Goal: Find specific page/section: Find specific page/section

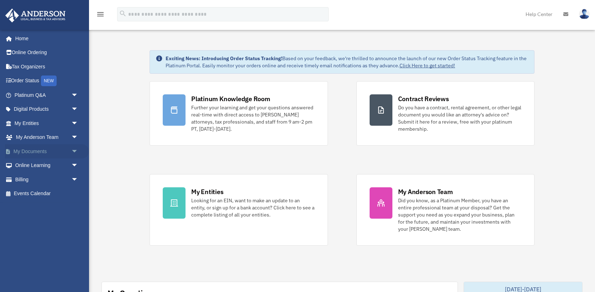
click at [45, 153] on link "My Documents arrow_drop_down" at bounding box center [47, 151] width 84 height 14
click at [71, 153] on span "arrow_drop_down" at bounding box center [78, 151] width 14 height 15
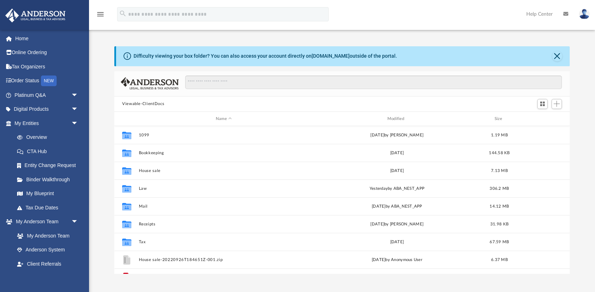
scroll to position [162, 456]
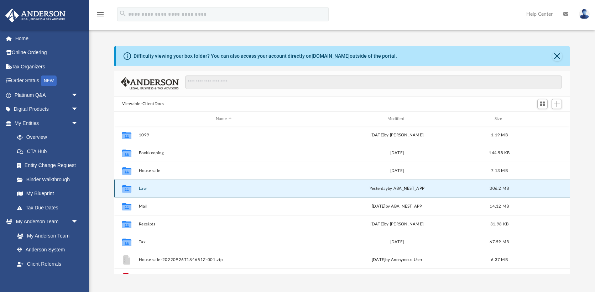
click at [145, 188] on button "Law" at bounding box center [224, 188] width 170 height 5
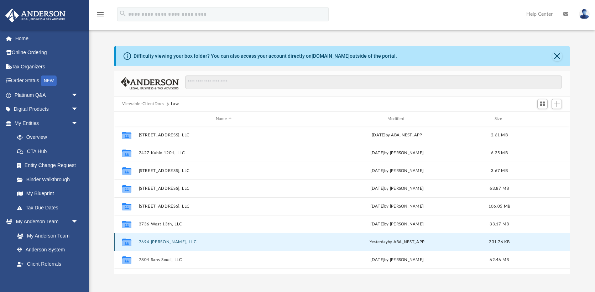
click at [166, 243] on button "7694 [PERSON_NAME], LLC" at bounding box center [224, 242] width 170 height 5
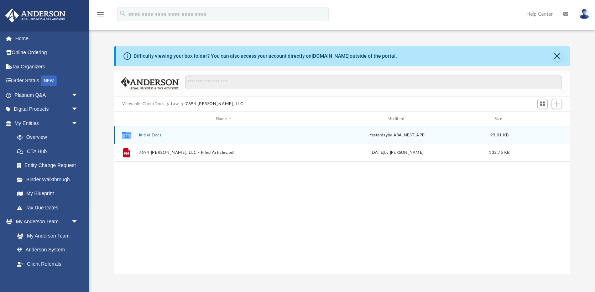
click at [144, 135] on button "Initial Docs" at bounding box center [224, 135] width 170 height 5
